Goal: Task Accomplishment & Management: Manage account settings

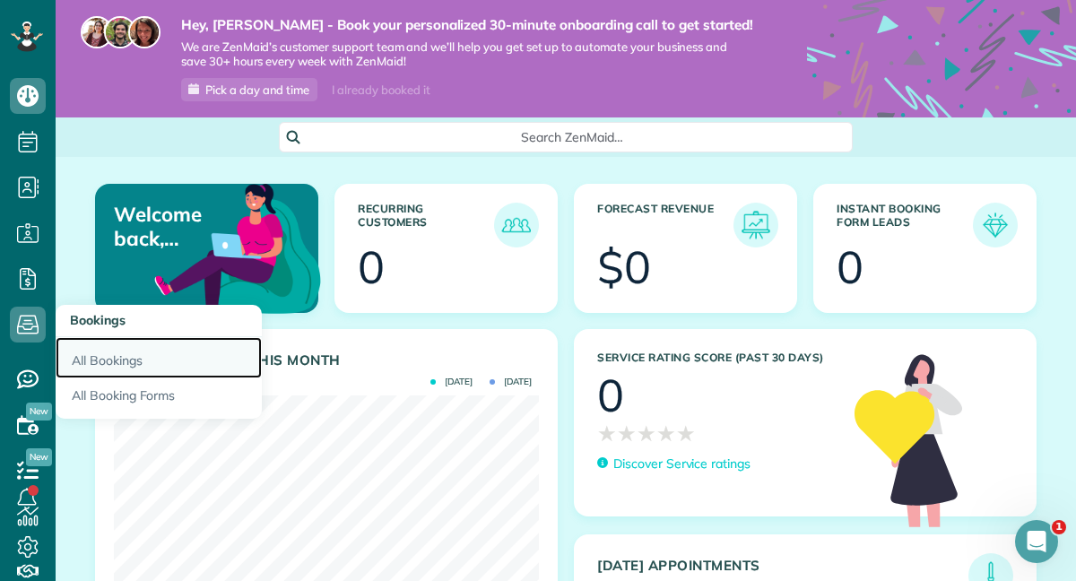
click at [85, 361] on link "All Bookings" at bounding box center [159, 357] width 206 height 41
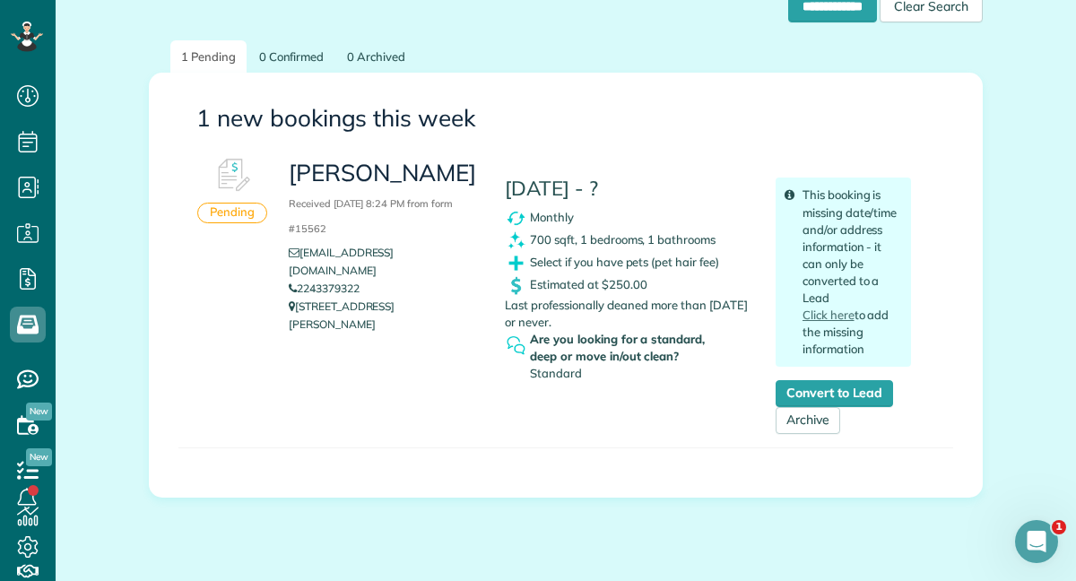
scroll to position [313, 0]
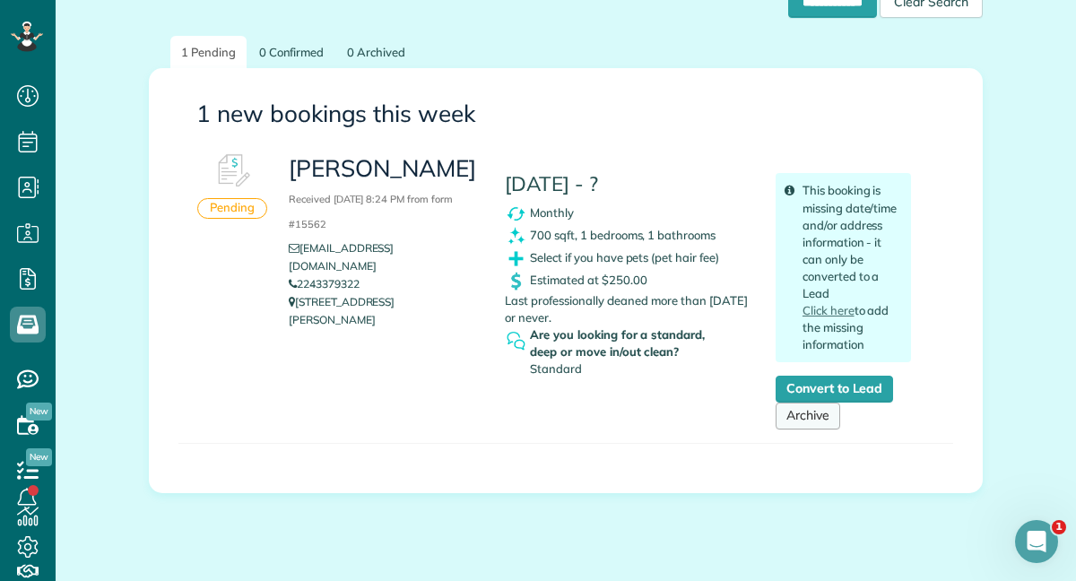
click at [804, 415] on link "Archive" at bounding box center [808, 416] width 65 height 27
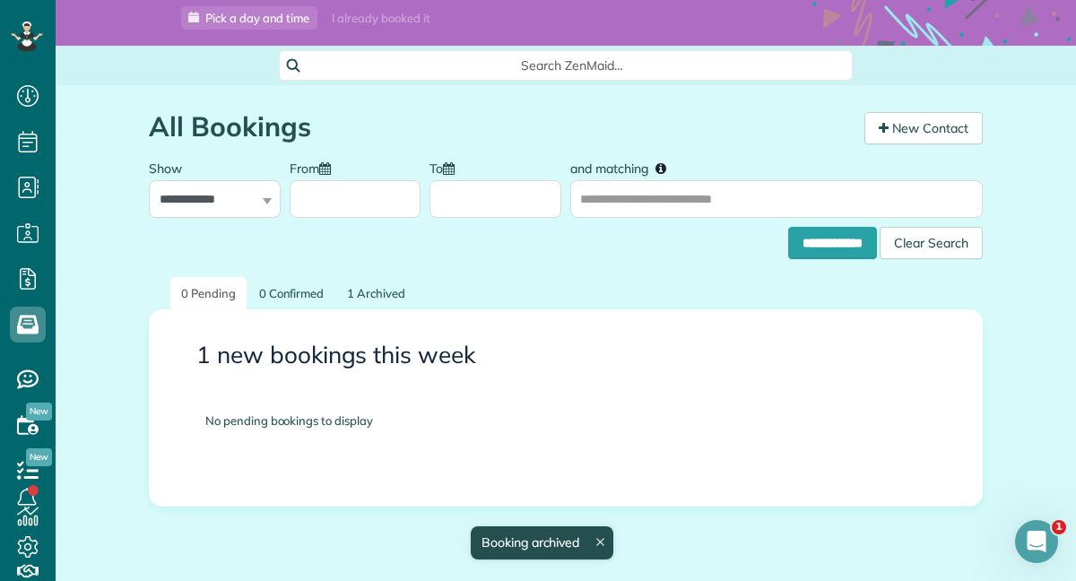
scroll to position [131, 0]
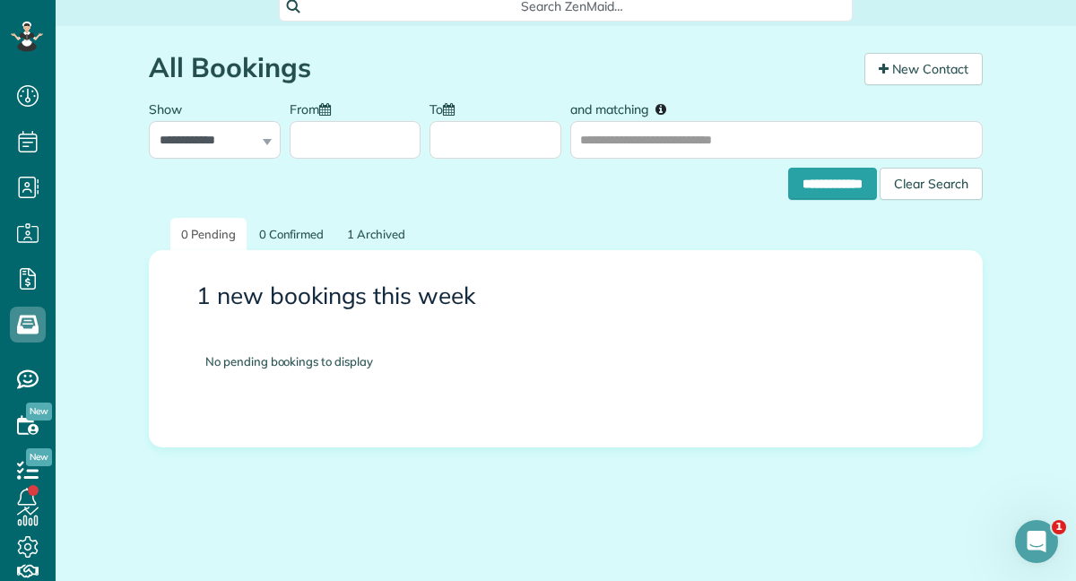
click at [516, 233] on ul "0 Pending 0 Confirmed 1 Archived" at bounding box center [566, 234] width 834 height 32
